Goal: Information Seeking & Learning: Compare options

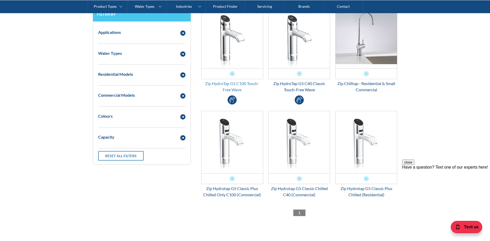
scroll to position [207, 0]
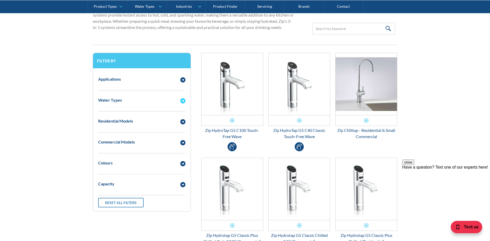
click at [183, 101] on img "Email Form 3" at bounding box center [182, 100] width 5 height 5
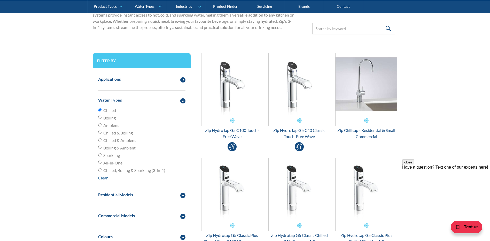
click at [115, 127] on span "Ambient" at bounding box center [110, 125] width 15 height 6
click at [102, 126] on input "Ambient" at bounding box center [99, 124] width 3 height 3
radio input "true"
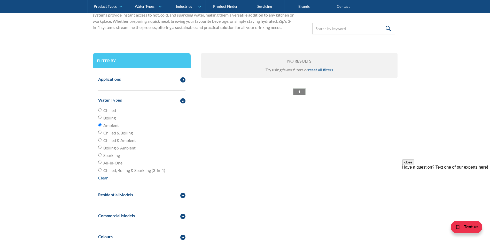
click at [112, 162] on span "All-in-One" at bounding box center [112, 163] width 19 height 6
click at [102, 162] on input "All-in-One" at bounding box center [99, 161] width 3 height 3
radio input "true"
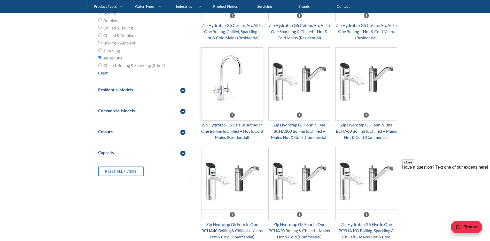
scroll to position [387, 0]
